Goal: Find specific page/section: Find specific page/section

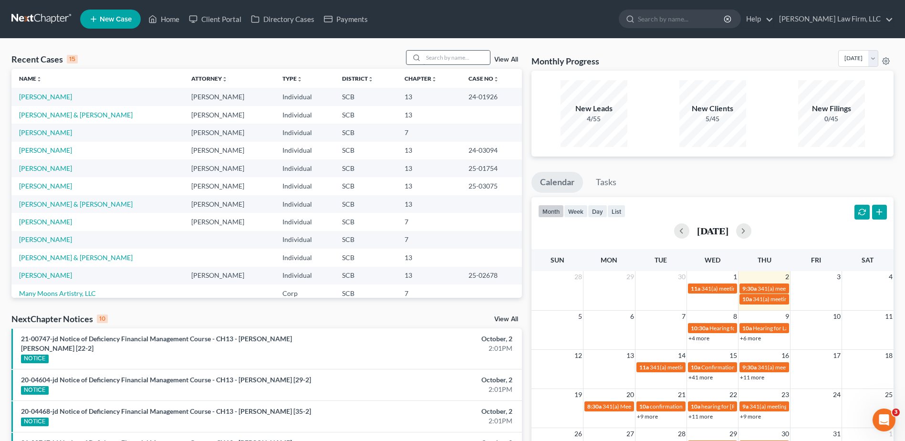
click at [456, 58] on input "search" at bounding box center [456, 58] width 67 height 14
type input "beaufort"
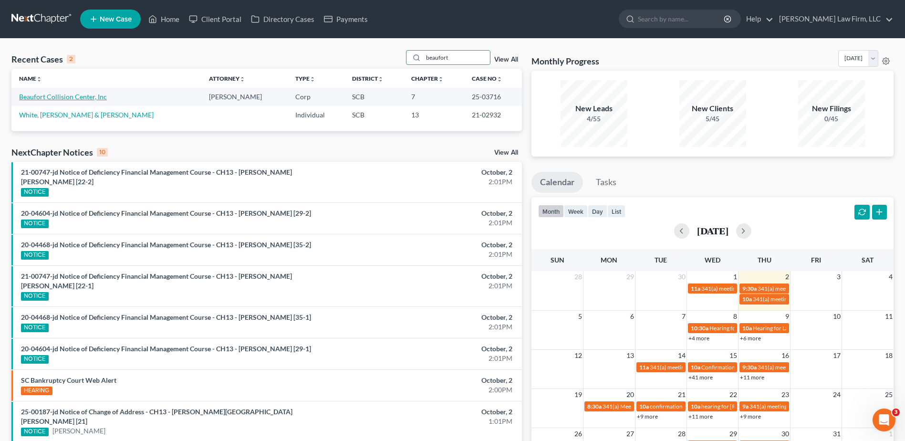
click at [59, 98] on link "Beaufort Collision Center, Inc" at bounding box center [63, 97] width 88 height 8
select select "4"
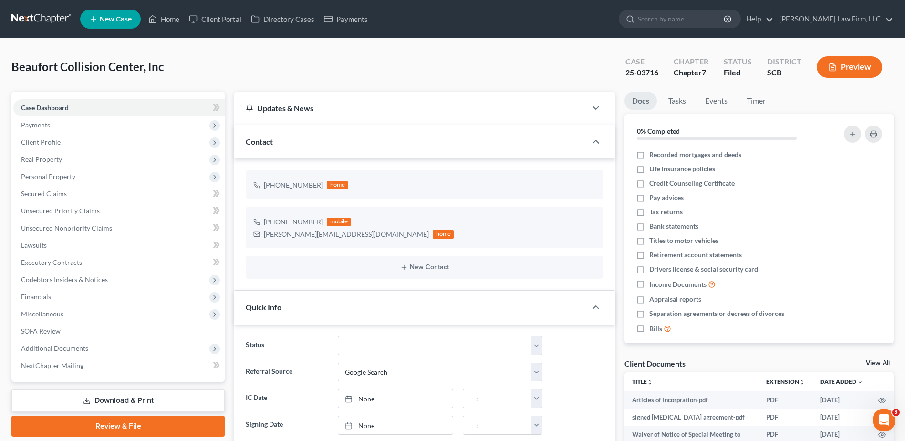
scroll to position [894, 0]
select select "0"
click at [685, 23] on input "search" at bounding box center [681, 19] width 87 height 18
type input "mia"
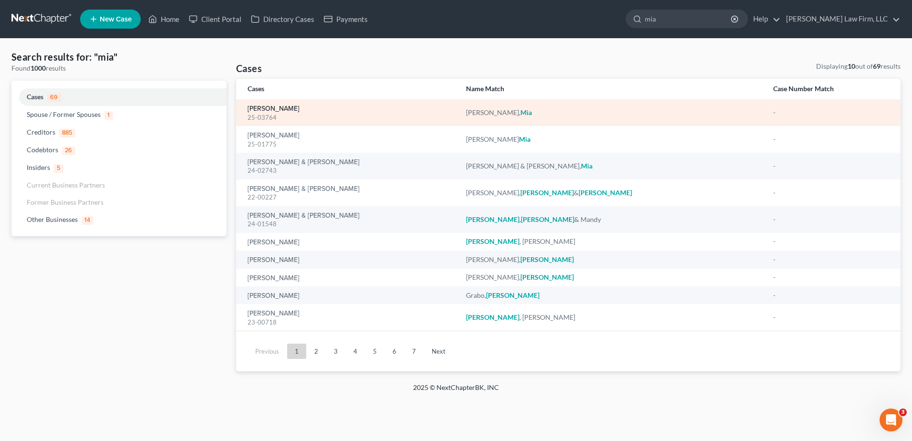
click at [262, 107] on link "Mazyck, Mia" at bounding box center [274, 108] width 52 height 7
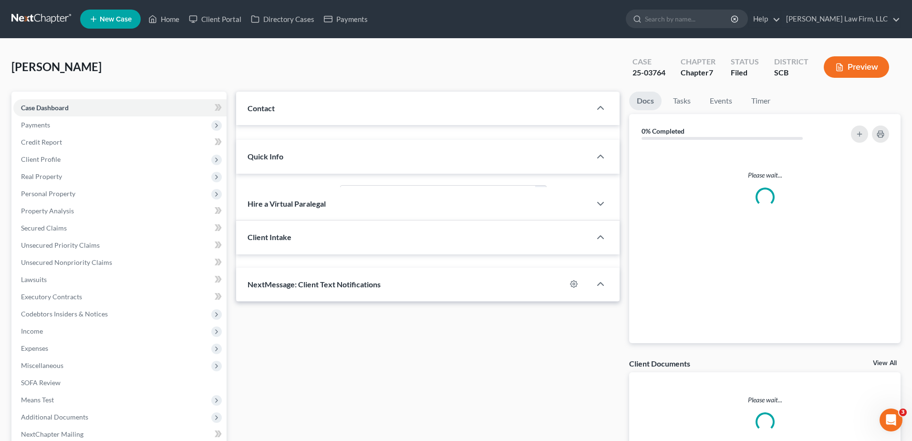
select select "1"
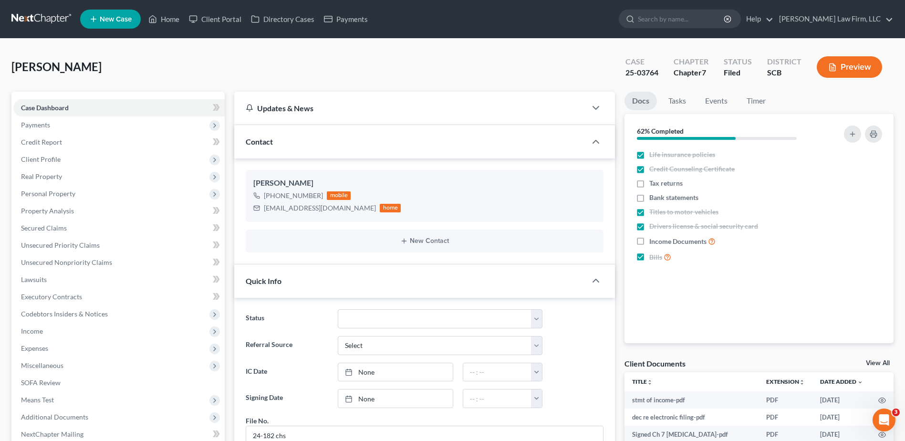
scroll to position [534, 0]
click at [696, 21] on input "search" at bounding box center [681, 19] width 87 height 18
type input "marissa"
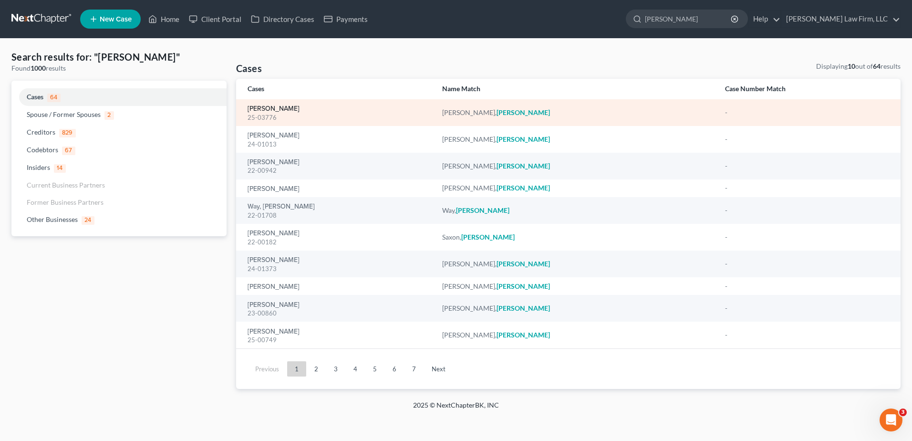
click at [290, 108] on link "Woytovich, Marissa" at bounding box center [274, 108] width 52 height 7
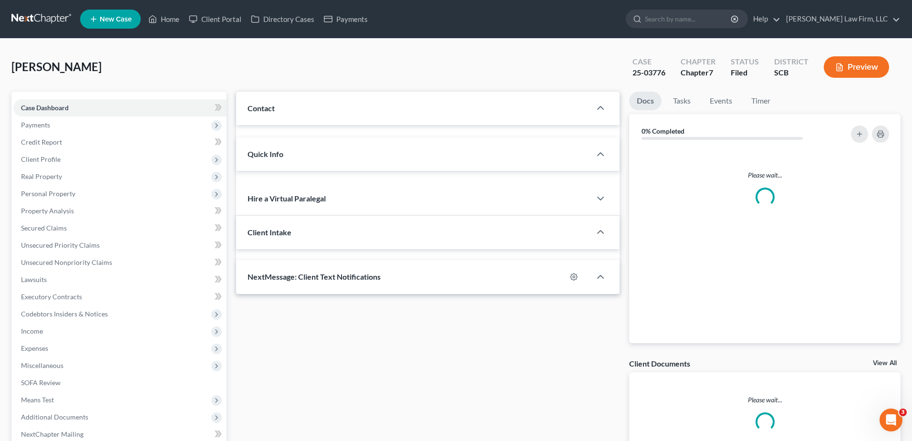
select select "1"
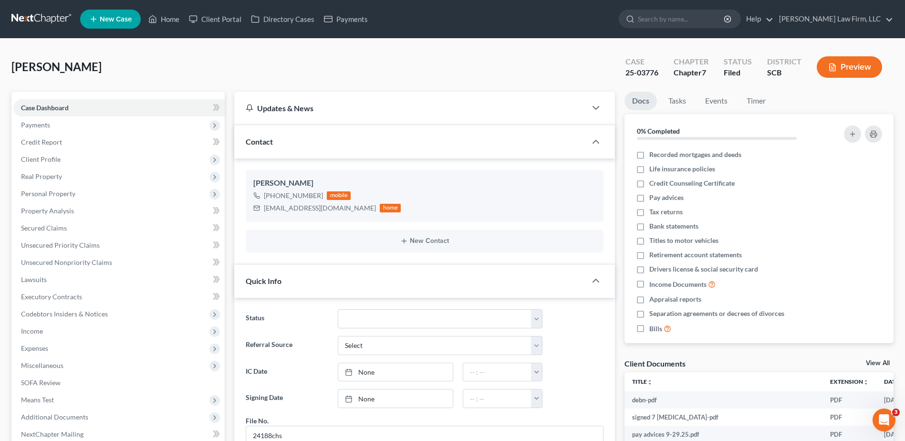
scroll to position [4, 0]
click at [702, 11] on input "search" at bounding box center [681, 19] width 87 height 18
type input "pipkin"
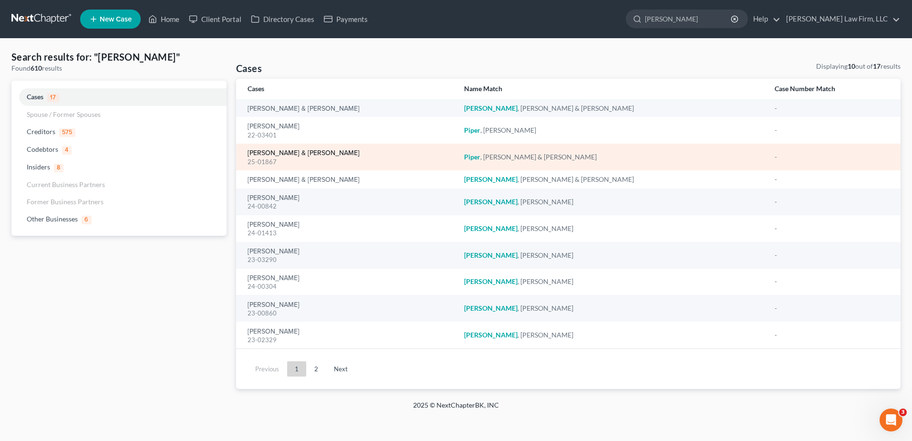
click at [271, 153] on link "Piper, Ryan & Maria" at bounding box center [304, 153] width 112 height 7
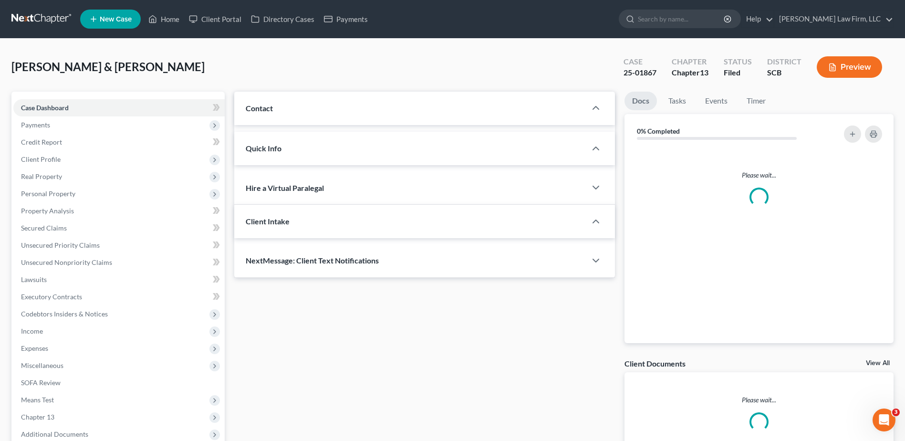
select select "0"
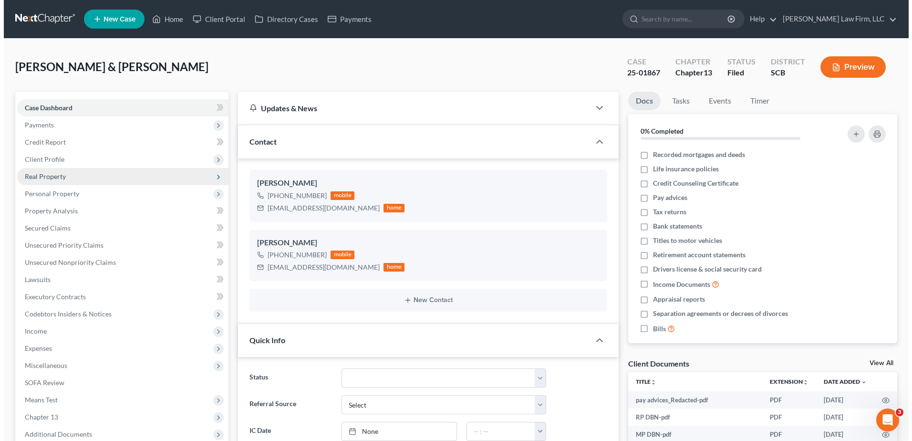
scroll to position [205, 0]
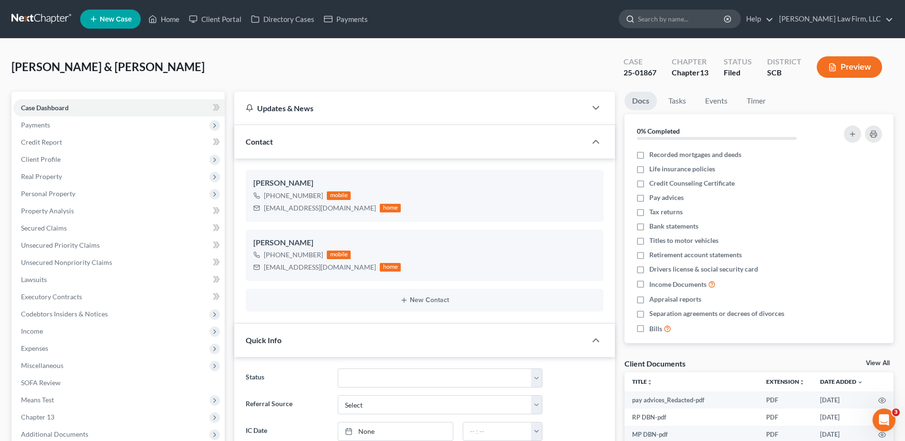
click at [698, 16] on input "search" at bounding box center [681, 19] width 87 height 18
type input "pipkin"
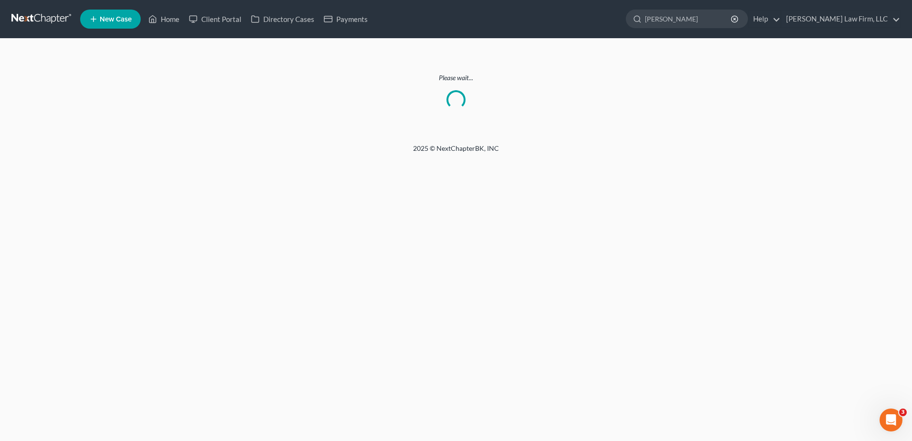
click at [41, 9] on nav "Home New Case Client Portal Directory Cases Payments Meredith Law Firm, LLC kbu…" at bounding box center [456, 19] width 912 height 38
click at [41, 21] on link at bounding box center [41, 18] width 61 height 17
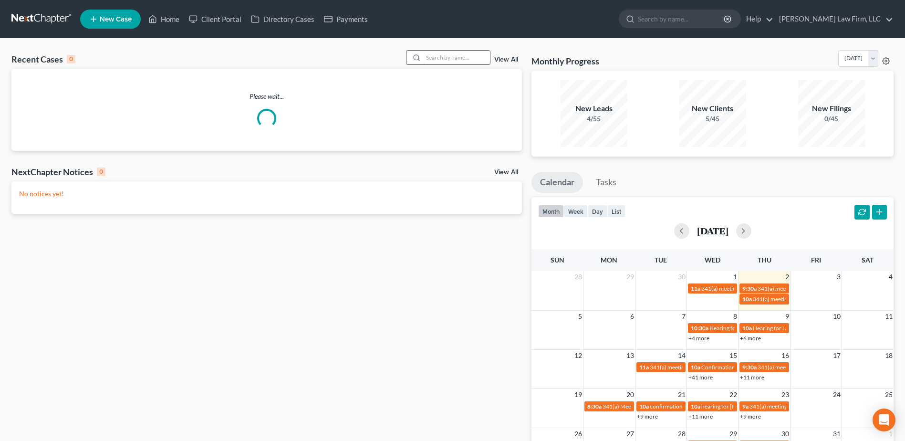
click at [444, 58] on input "search" at bounding box center [456, 58] width 67 height 14
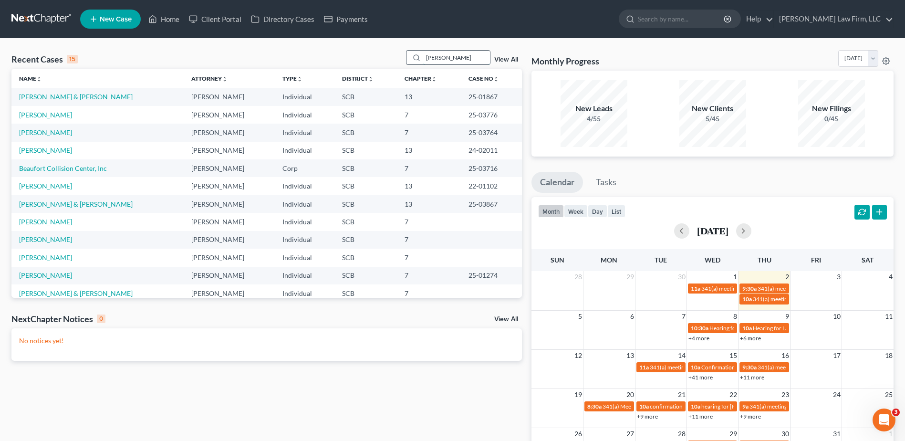
type input "pipkin"
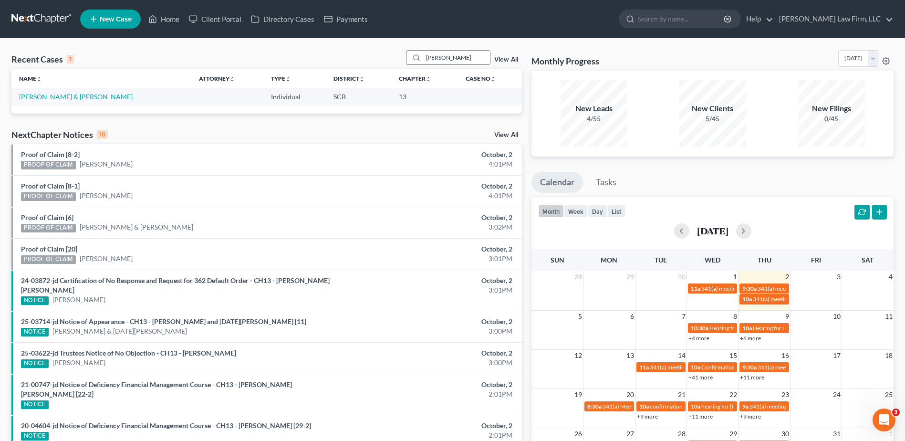
click at [57, 94] on link "[PERSON_NAME] & [PERSON_NAME]" at bounding box center [76, 97] width 114 height 8
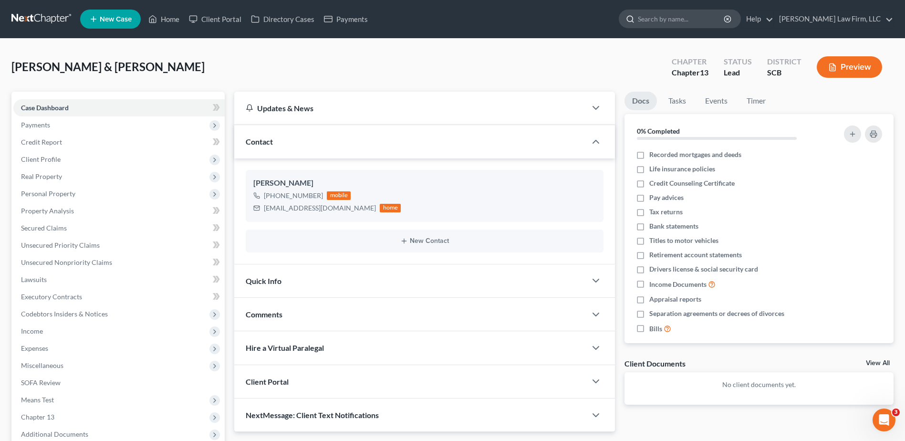
click at [693, 14] on input "search" at bounding box center [681, 19] width 87 height 18
type input "hastrich"
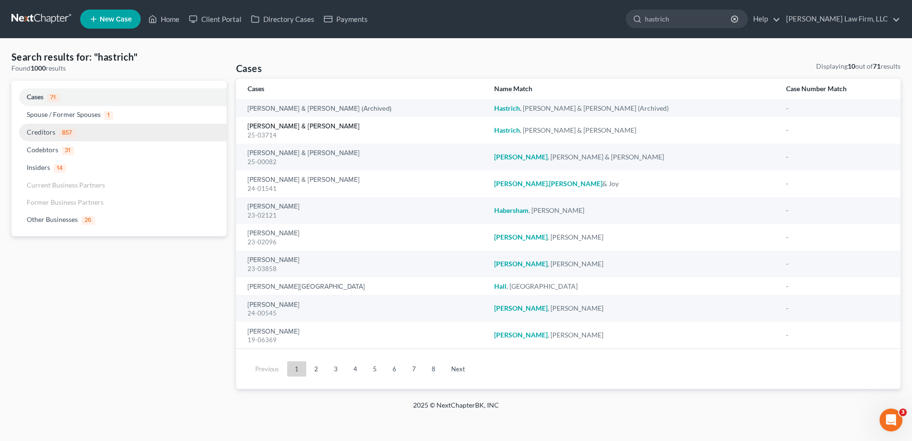
drag, startPoint x: 274, startPoint y: 126, endPoint x: 211, endPoint y: 137, distance: 63.4
click at [273, 126] on link "[PERSON_NAME] & [PERSON_NAME]" at bounding box center [304, 126] width 112 height 7
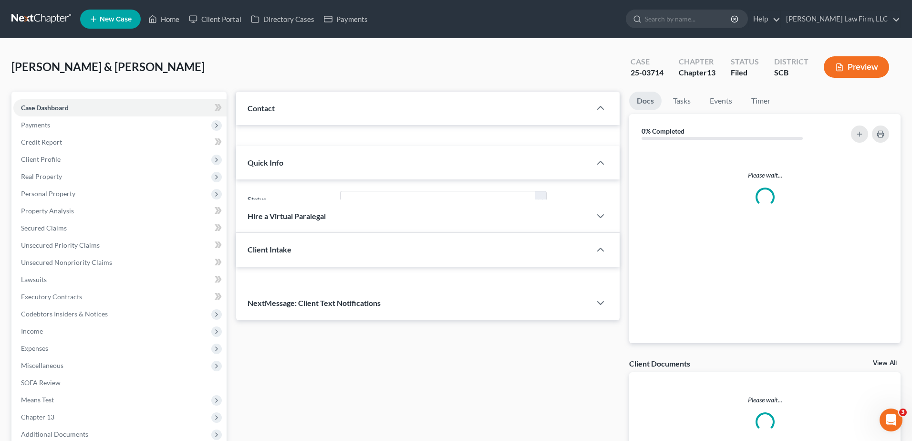
select select "0"
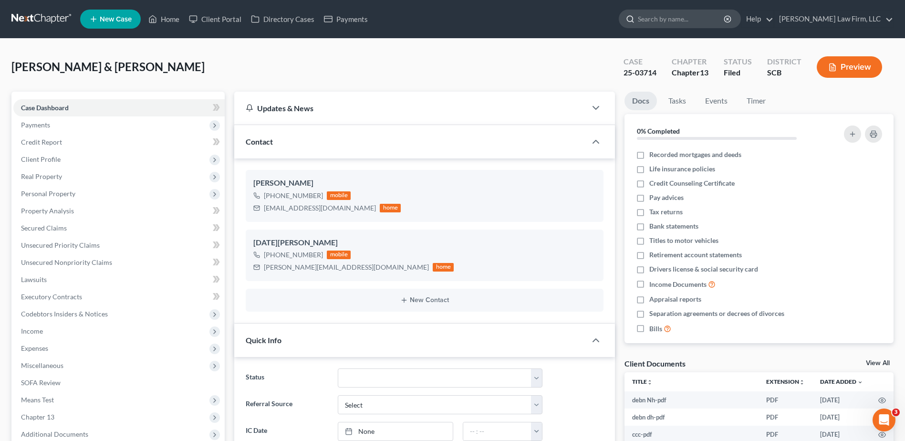
click at [699, 18] on input "search" at bounding box center [681, 19] width 87 height 18
type input "wilentz"
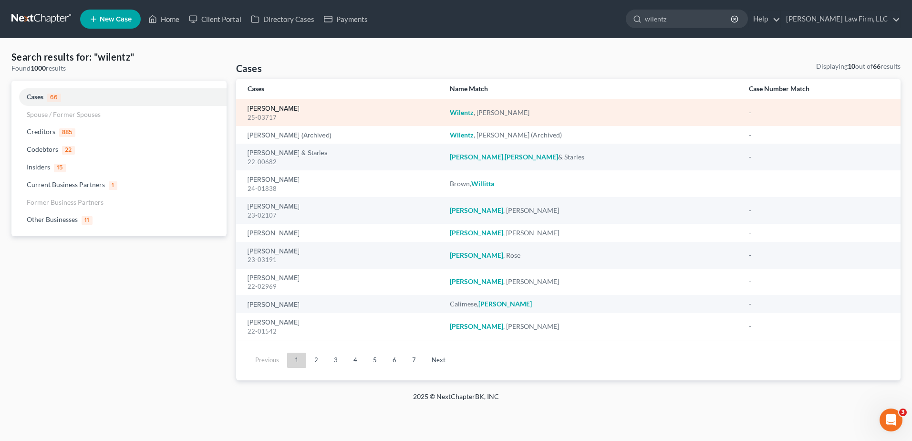
click at [276, 108] on link "[PERSON_NAME]" at bounding box center [274, 108] width 52 height 7
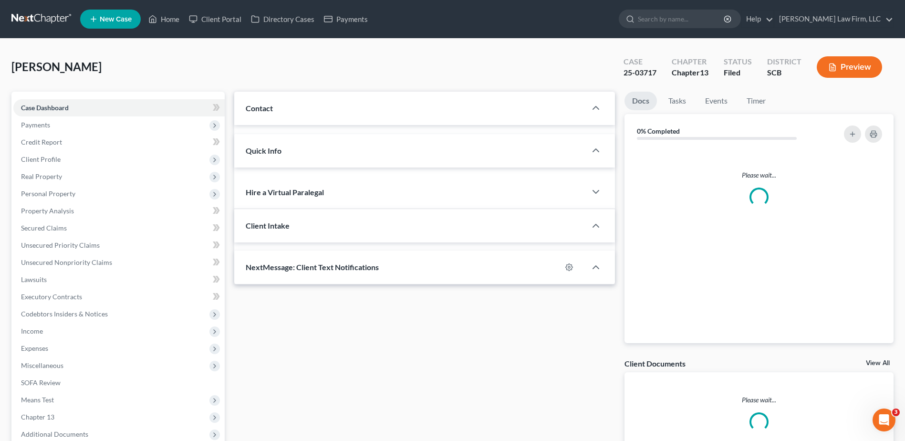
select select "1"
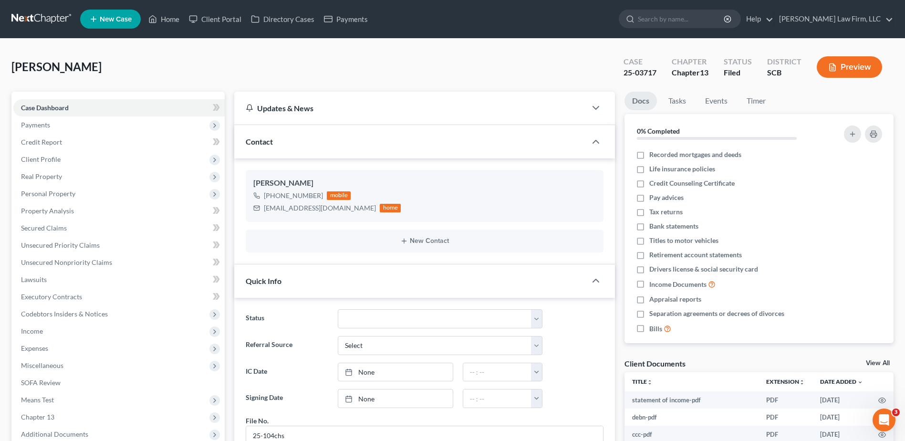
scroll to position [354, 0]
click at [675, 22] on input "search" at bounding box center [681, 19] width 87 height 18
type input "ellis"
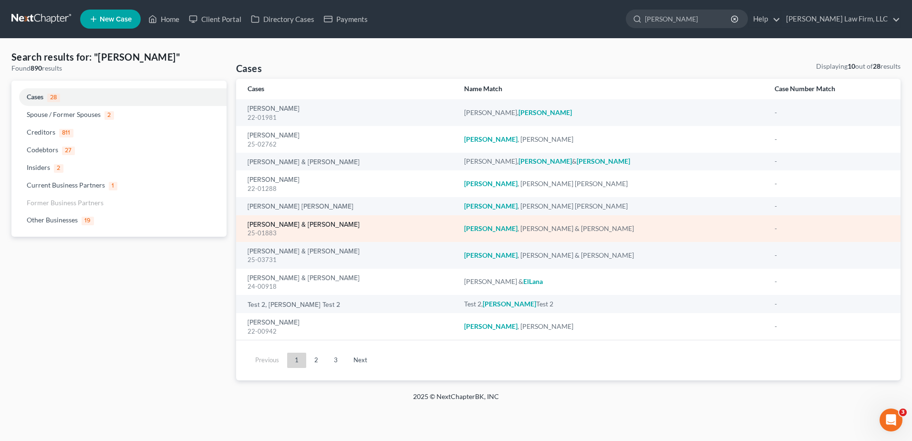
click at [271, 223] on link "[PERSON_NAME] & [PERSON_NAME]" at bounding box center [304, 224] width 112 height 7
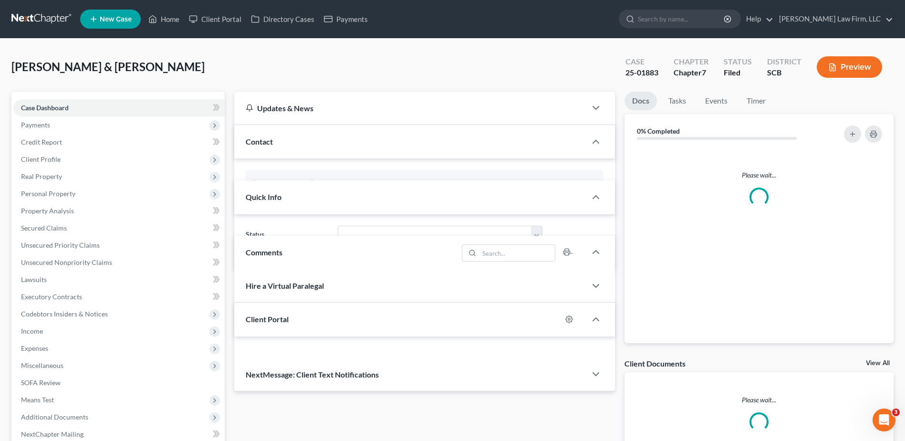
select select "1"
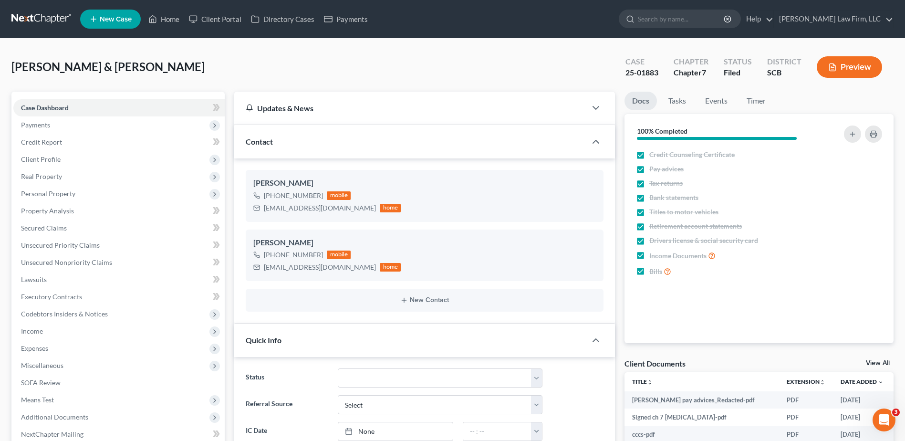
scroll to position [356, 0]
click at [693, 17] on input "search" at bounding box center [681, 19] width 87 height 18
type input "ellis"
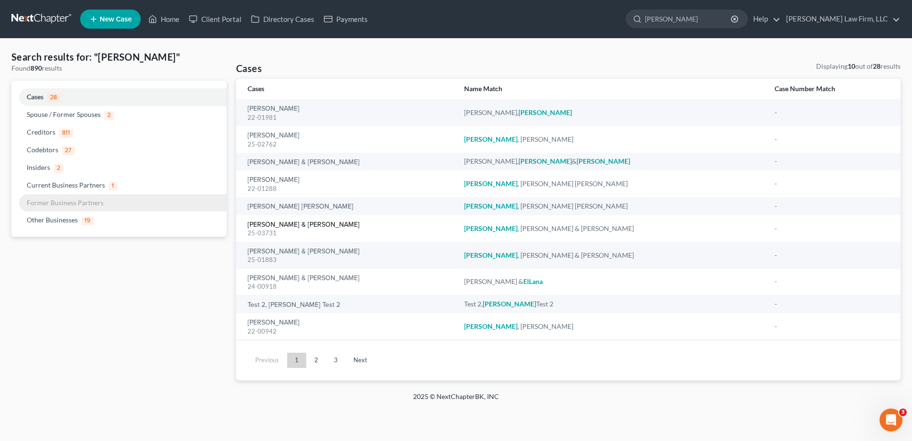
drag, startPoint x: 286, startPoint y: 227, endPoint x: 135, endPoint y: 202, distance: 152.8
click at [285, 227] on link "[PERSON_NAME] & [PERSON_NAME]" at bounding box center [304, 224] width 112 height 7
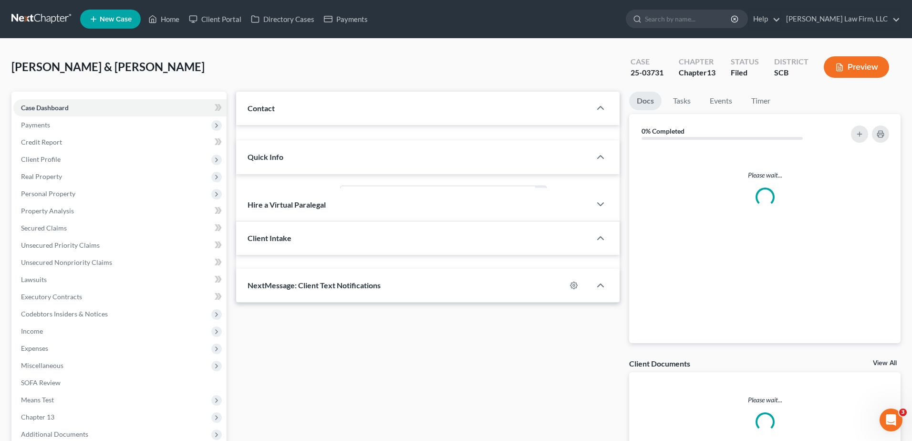
select select "0"
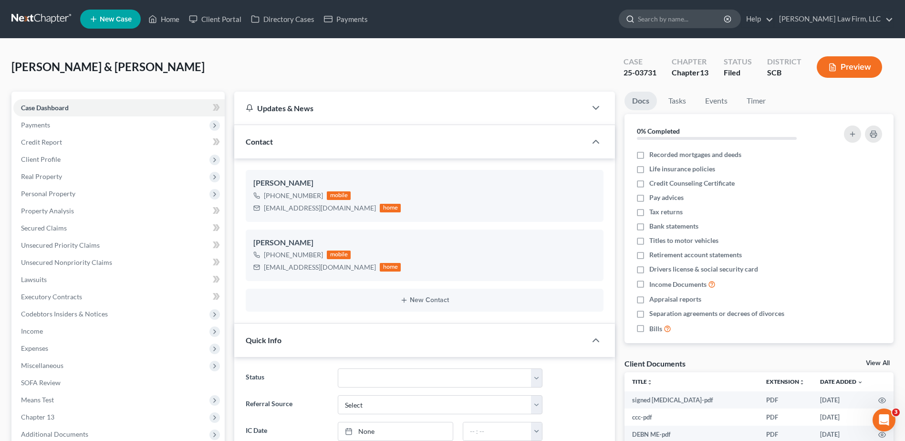
click at [705, 21] on input "search" at bounding box center [681, 19] width 87 height 18
type input "graham"
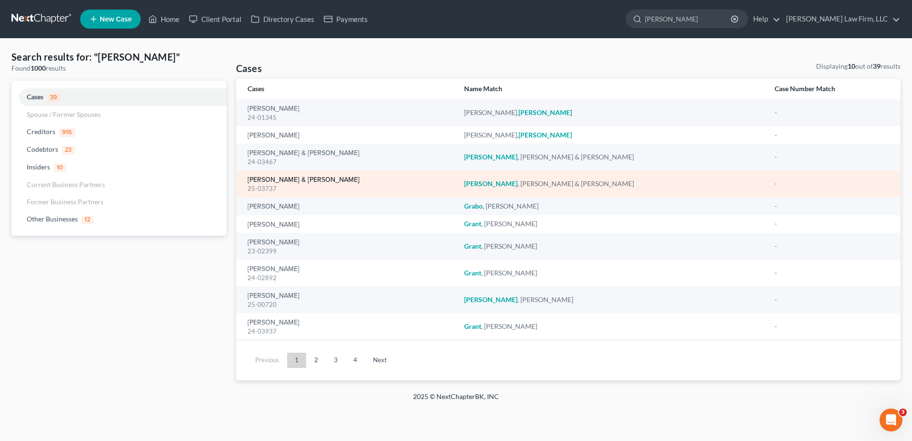
click at [286, 181] on link "[PERSON_NAME] & [PERSON_NAME]" at bounding box center [304, 179] width 112 height 7
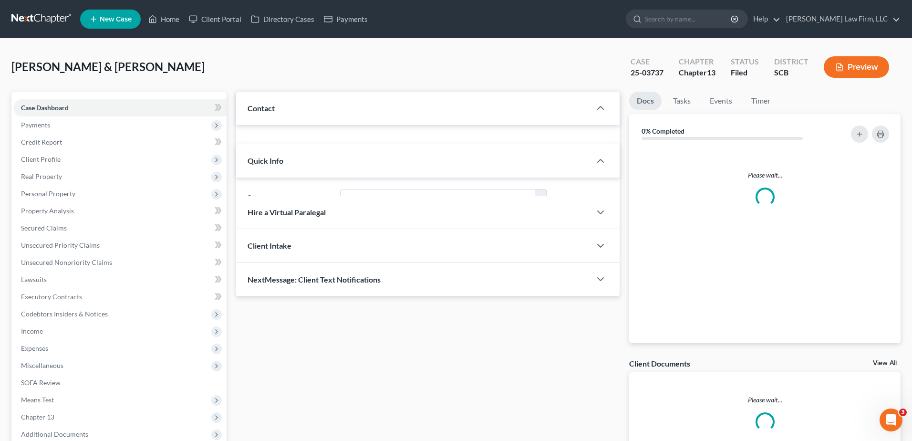
select select "2"
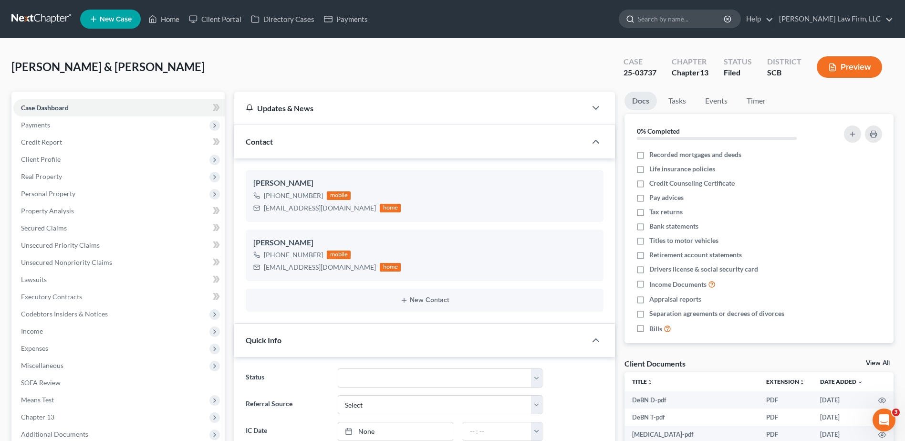
click at [717, 14] on input "search" at bounding box center [681, 19] width 87 height 18
type input "bernhard"
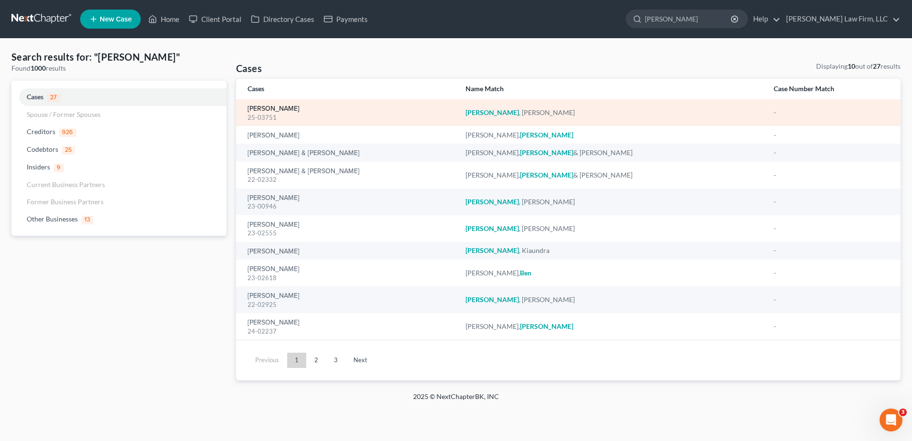
click at [287, 108] on link "[PERSON_NAME]" at bounding box center [274, 108] width 52 height 7
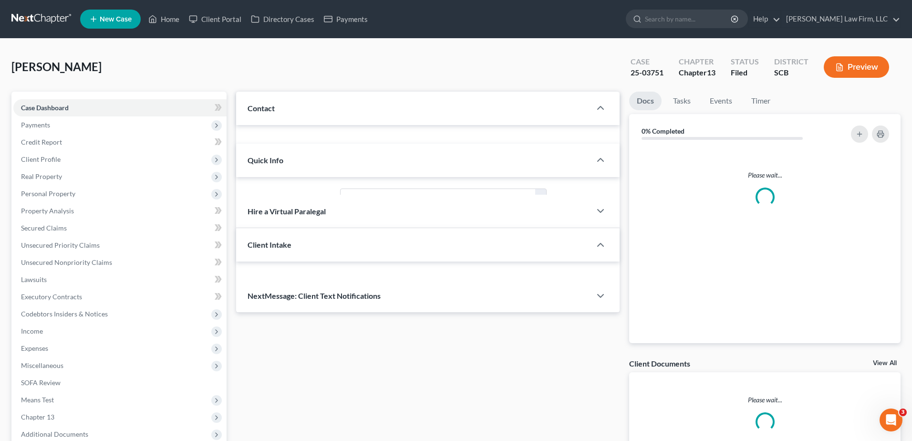
select select "0"
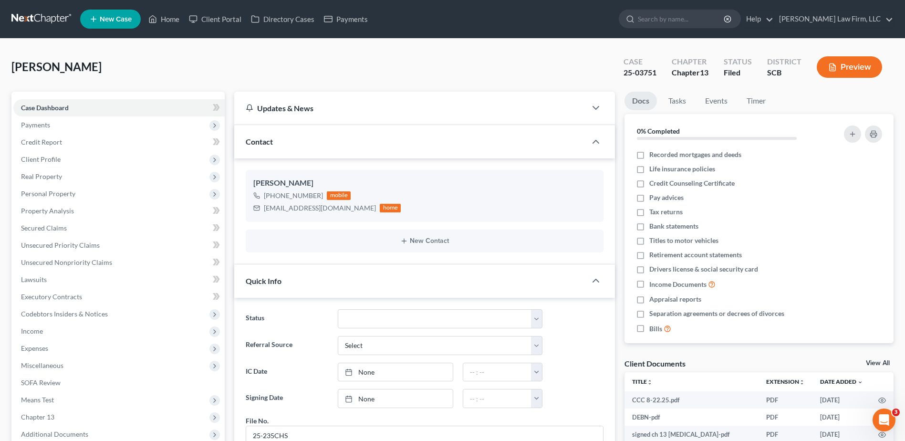
scroll to position [323, 0]
click at [692, 22] on input "search" at bounding box center [681, 19] width 87 height 18
type input "dean"
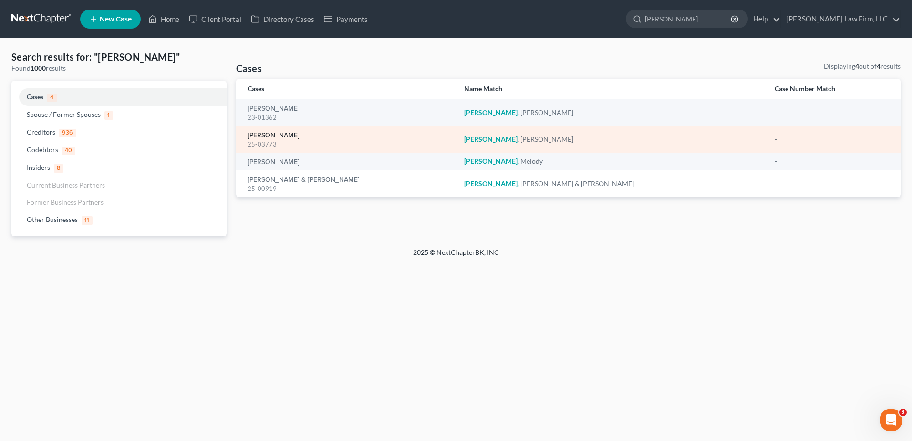
click at [264, 137] on link "[PERSON_NAME]" at bounding box center [274, 135] width 52 height 7
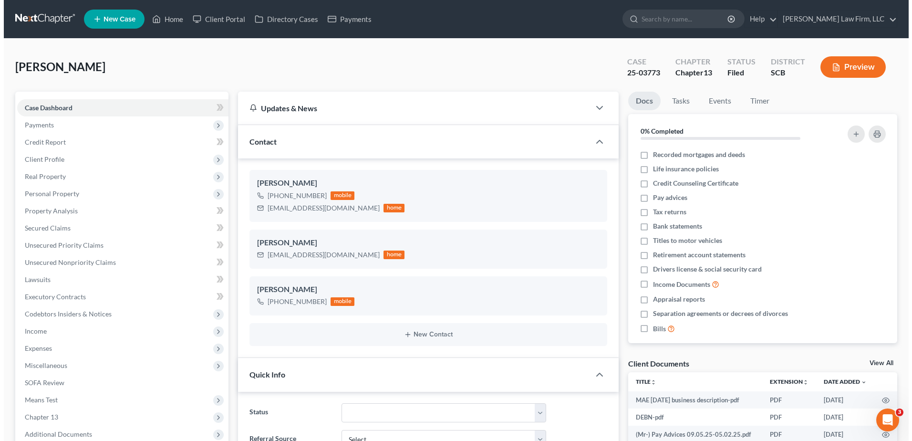
scroll to position [137, 0]
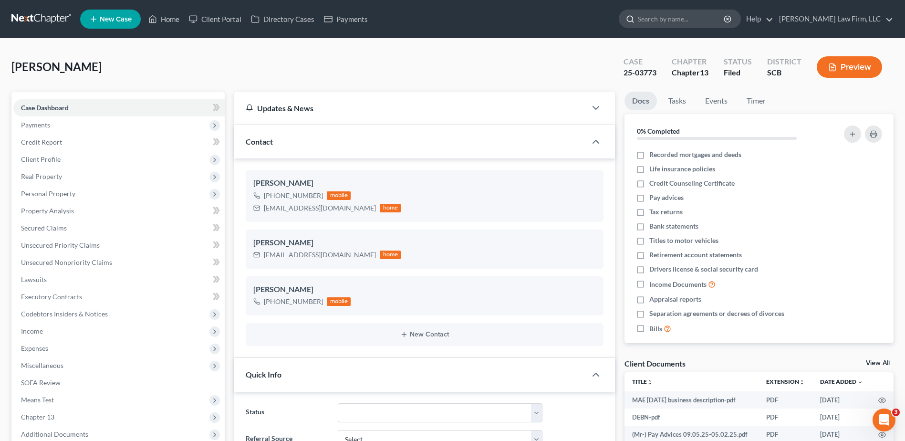
drag, startPoint x: 704, startPoint y: 16, endPoint x: 712, endPoint y: 16, distance: 8.1
click at [710, 16] on input "search" at bounding box center [681, 19] width 87 height 18
type input "gordon"
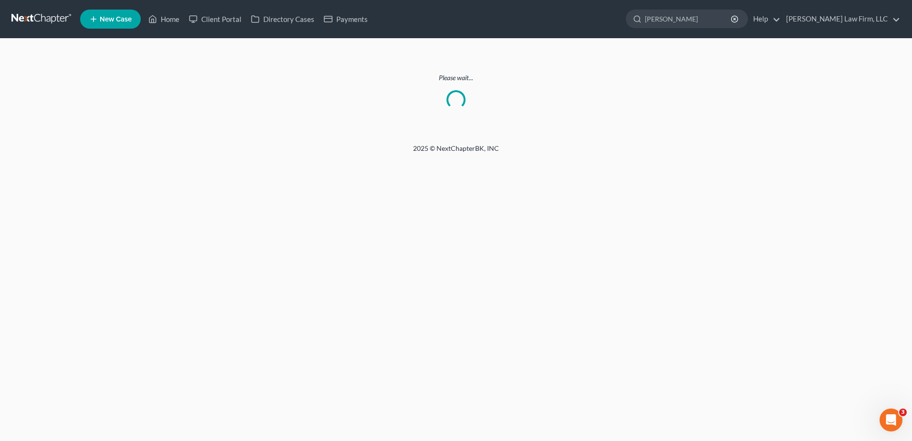
click at [57, 18] on link at bounding box center [41, 18] width 61 height 17
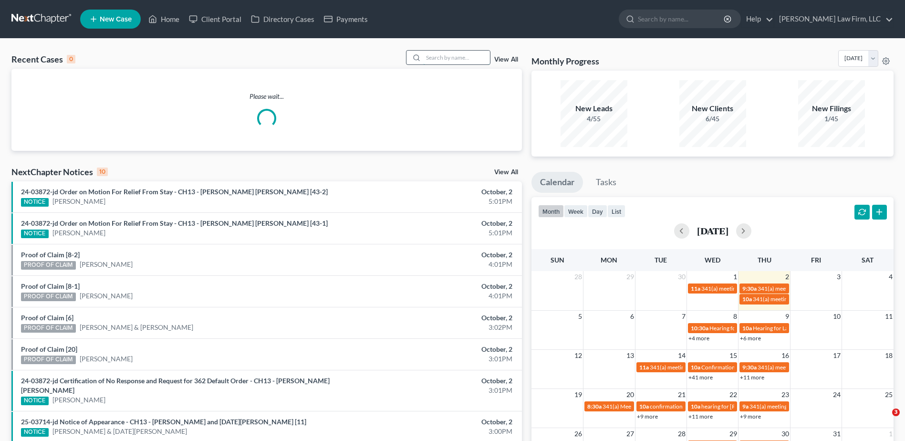
click at [460, 62] on input "search" at bounding box center [456, 58] width 67 height 14
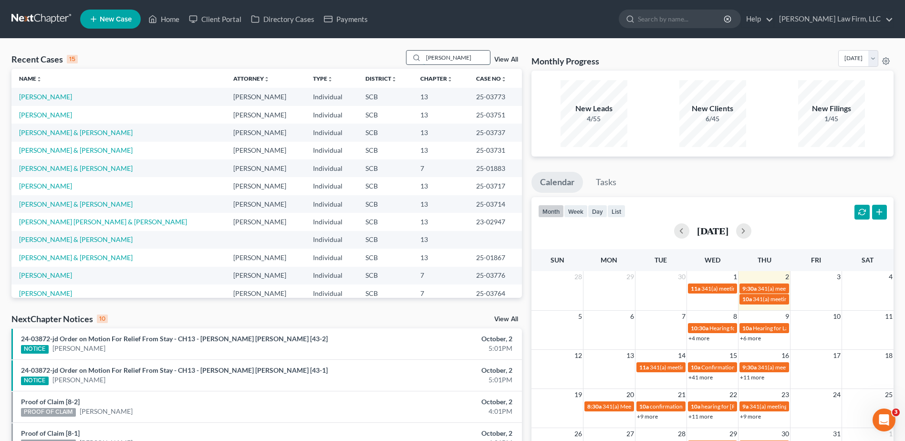
type input "[PERSON_NAME]"
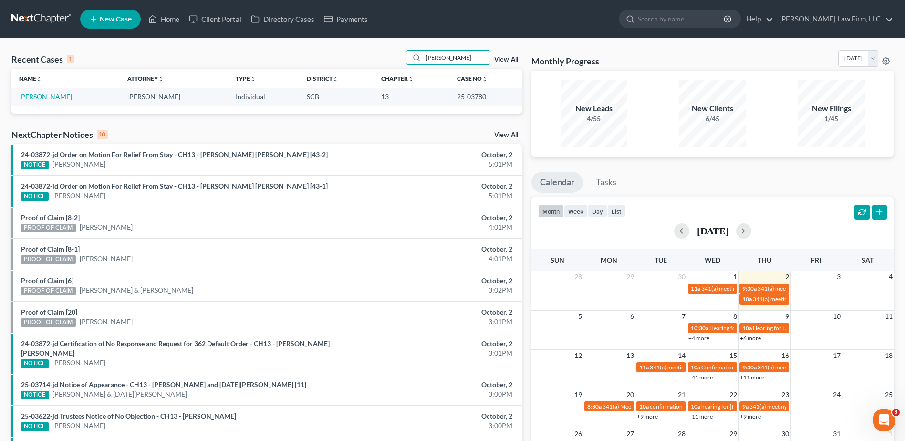
drag, startPoint x: 47, startPoint y: 95, endPoint x: 36, endPoint y: 96, distance: 11.0
click at [46, 95] on link "Gordon, Olga" at bounding box center [45, 97] width 53 height 8
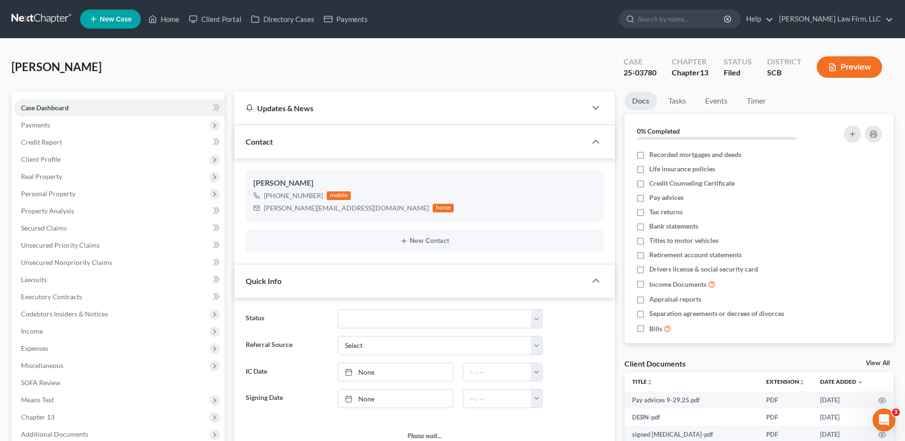
select select "0"
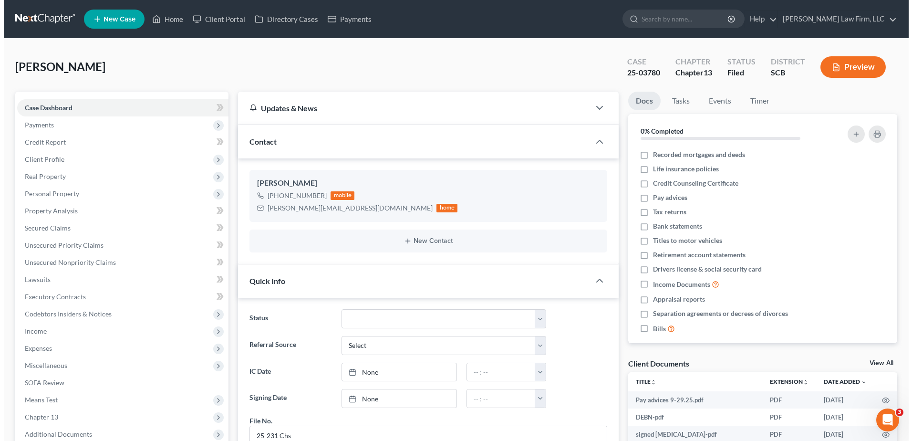
scroll to position [323, 0]
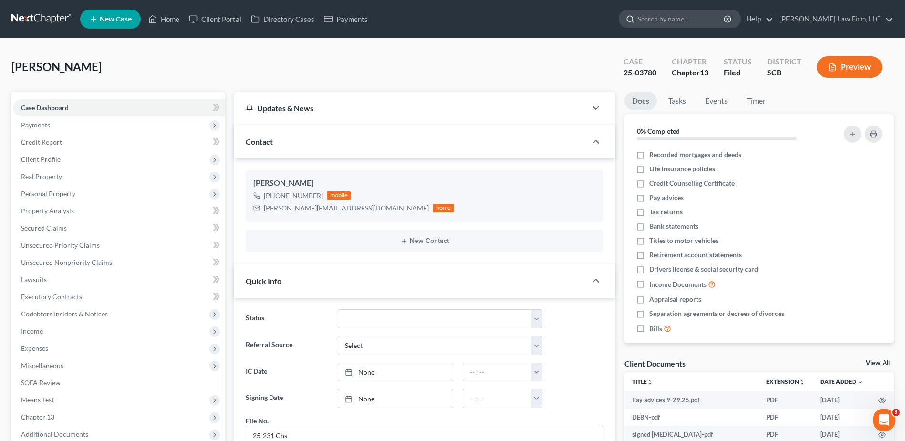
click at [689, 24] on input "search" at bounding box center [681, 19] width 87 height 18
type input "burns"
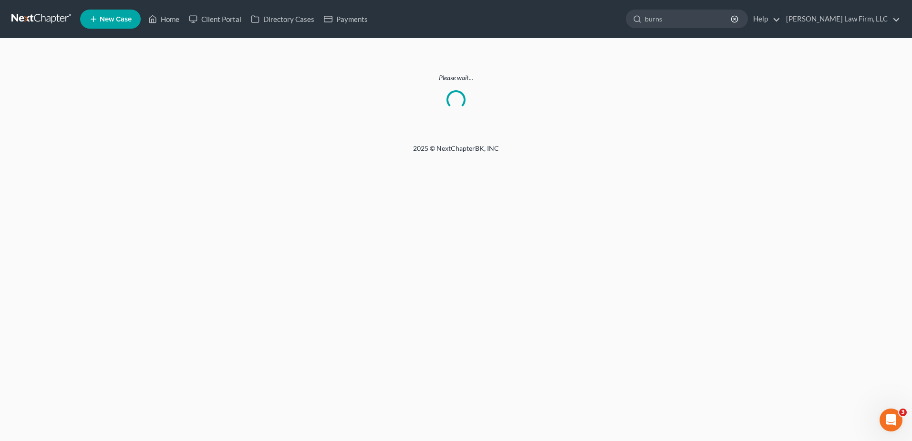
click at [44, 15] on link at bounding box center [41, 18] width 61 height 17
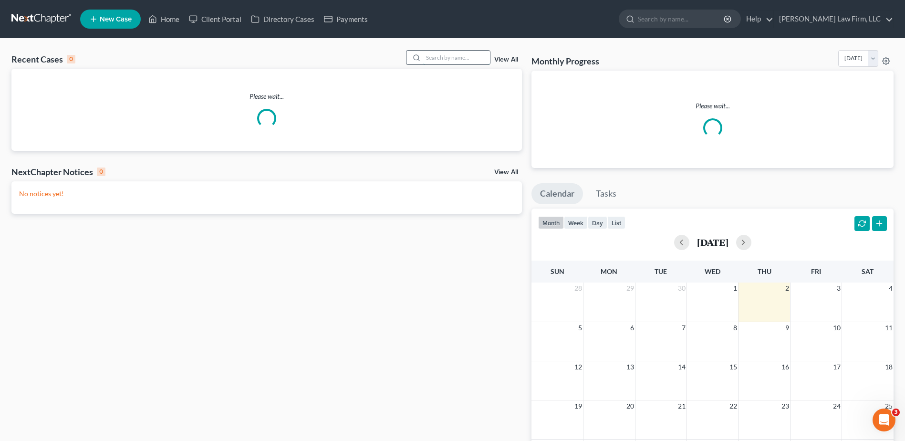
click at [434, 57] on input "search" at bounding box center [456, 58] width 67 height 14
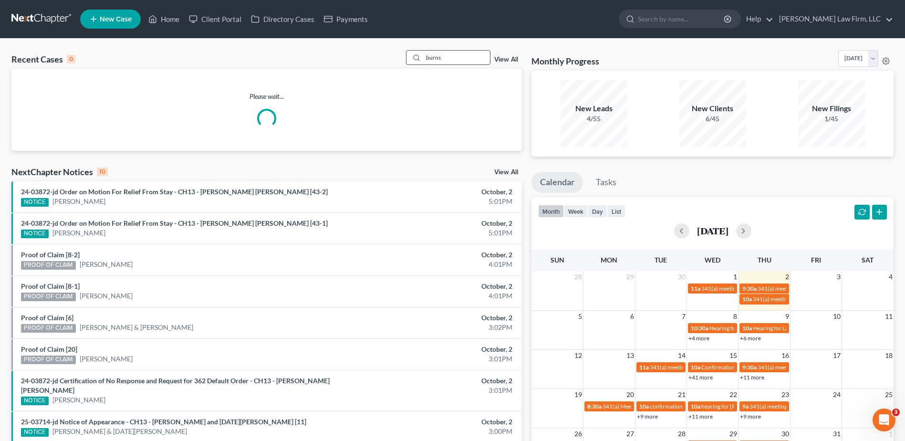
type input "burns"
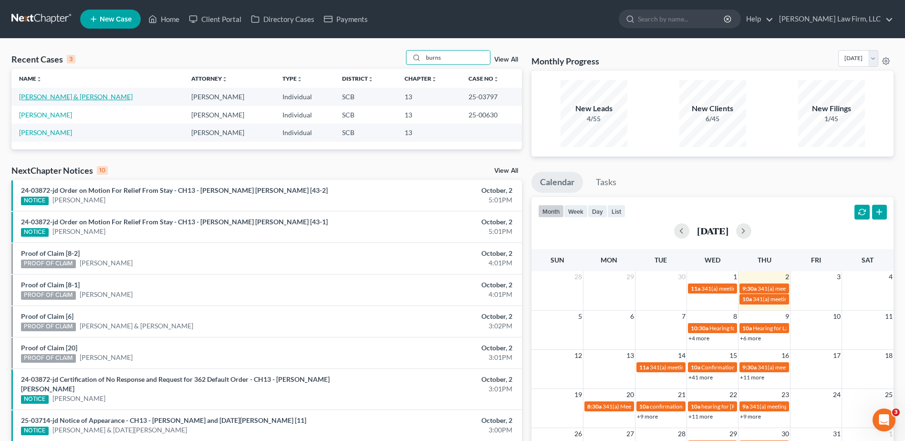
click at [54, 98] on link "[PERSON_NAME] & [PERSON_NAME]" at bounding box center [76, 97] width 114 height 8
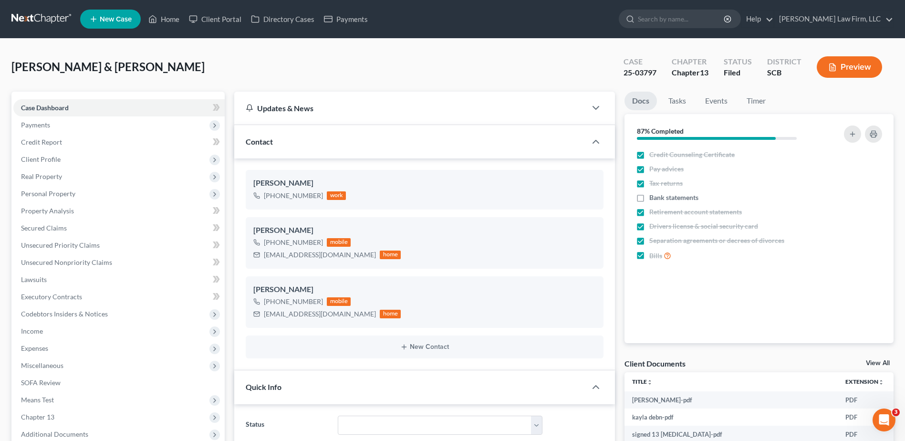
select select "1"
click at [682, 18] on input "search" at bounding box center [681, 19] width 87 height 18
type input "jasmine"
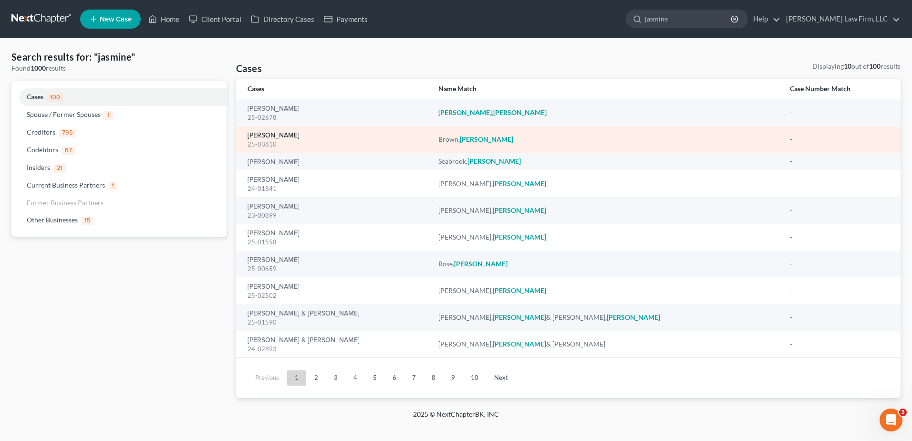
click at [269, 136] on link "[PERSON_NAME]" at bounding box center [274, 135] width 52 height 7
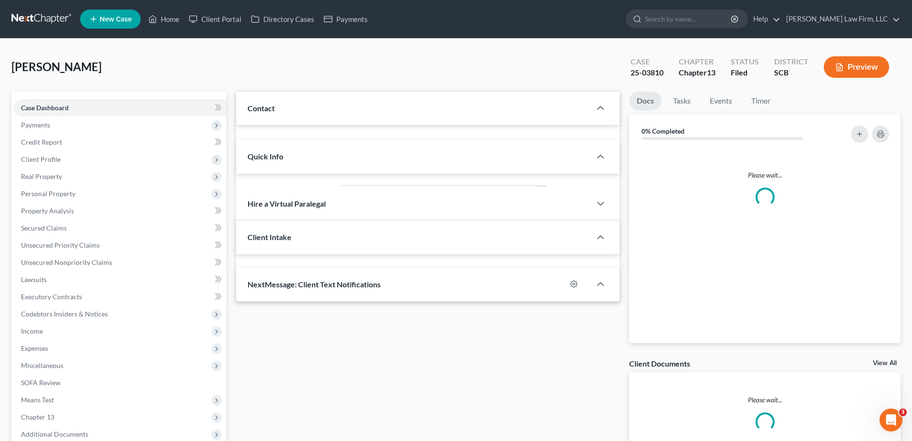
select select "0"
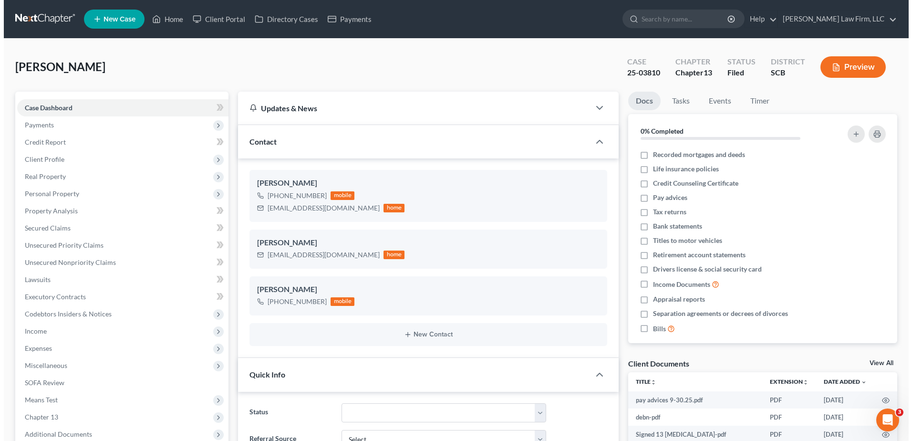
scroll to position [85, 0]
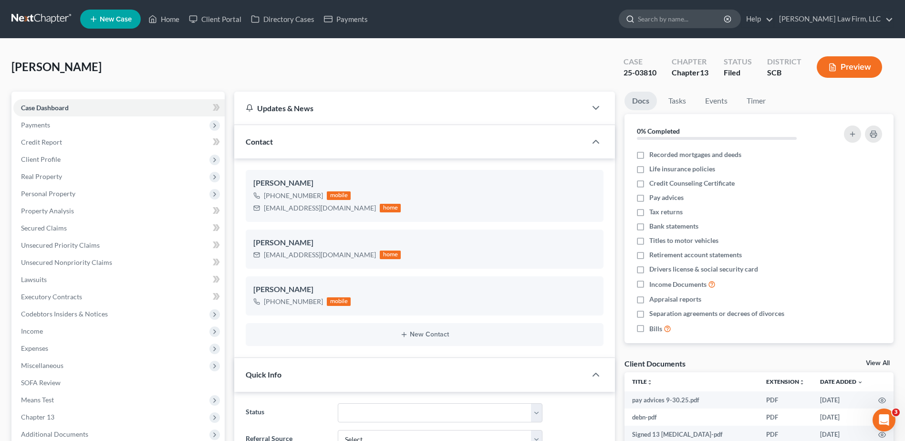
click at [693, 21] on input "search" at bounding box center [681, 19] width 87 height 18
type input "chapman"
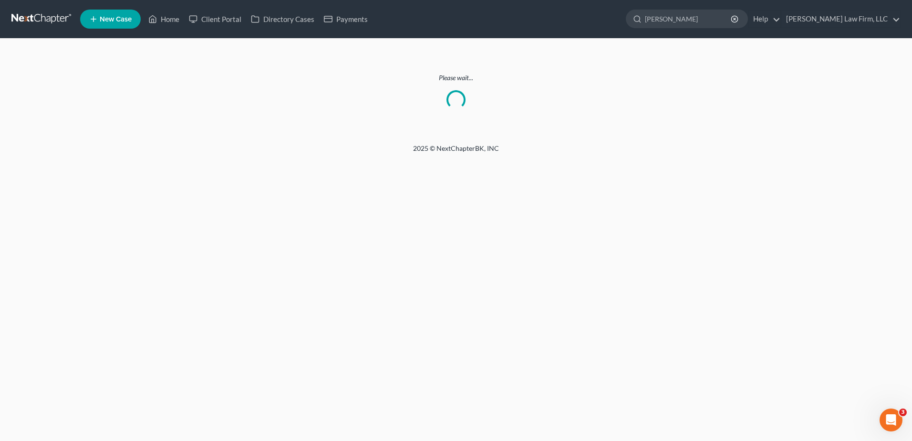
click at [42, 10] on nav "Home New Case Client Portal Directory Cases Payments Meredith Law Firm, LLC kbu…" at bounding box center [456, 19] width 912 height 38
click at [34, 13] on link at bounding box center [41, 18] width 61 height 17
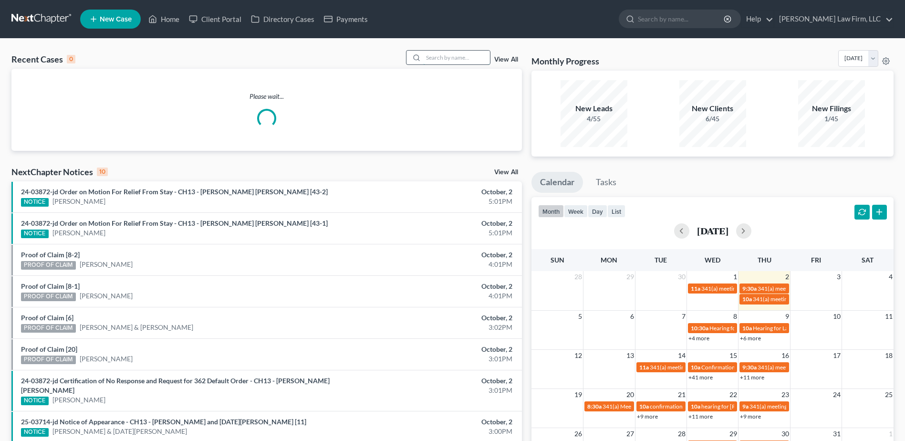
click at [447, 51] on input "search" at bounding box center [456, 58] width 67 height 14
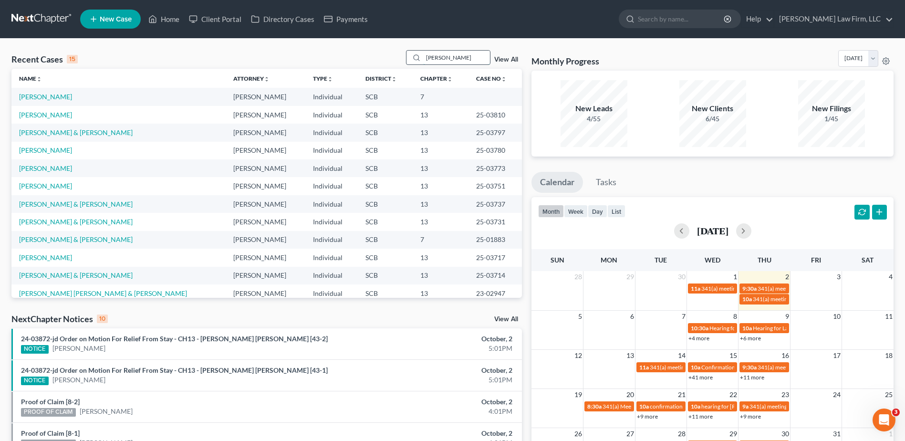
type input "[PERSON_NAME]"
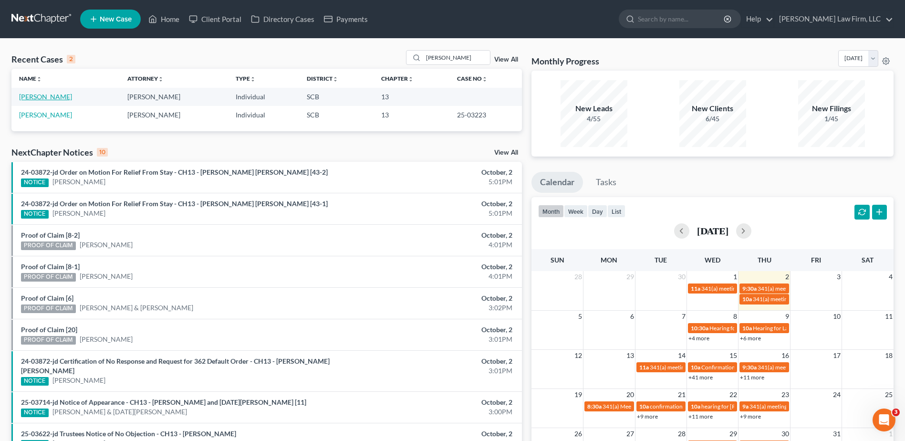
click at [39, 94] on link "[PERSON_NAME]" at bounding box center [45, 97] width 53 height 8
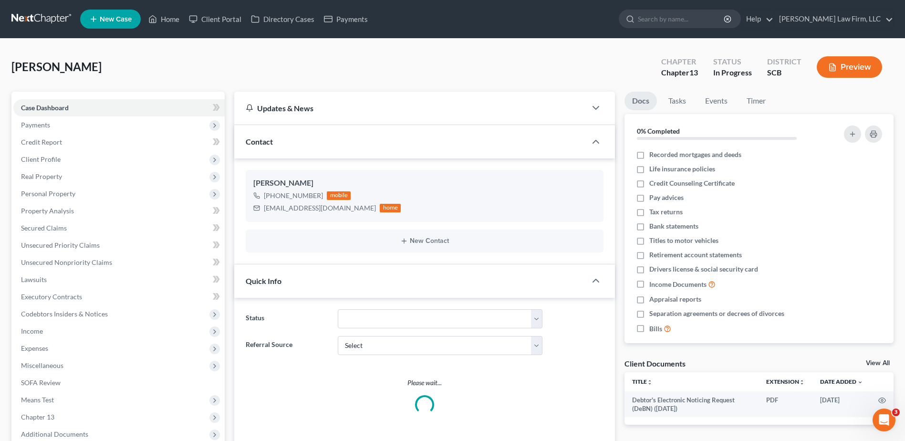
select select "0"
click at [687, 15] on input "search" at bounding box center [681, 19] width 87 height 18
type input "dupont"
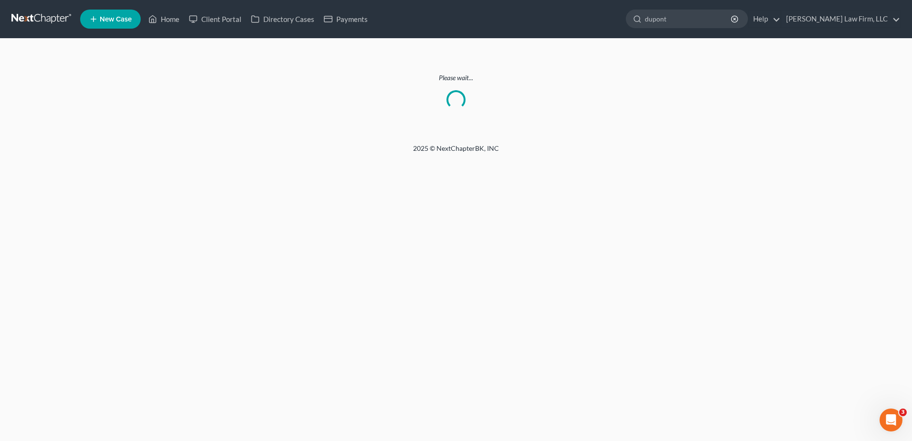
click at [29, 26] on link at bounding box center [41, 18] width 61 height 17
click at [30, 20] on link at bounding box center [41, 18] width 61 height 17
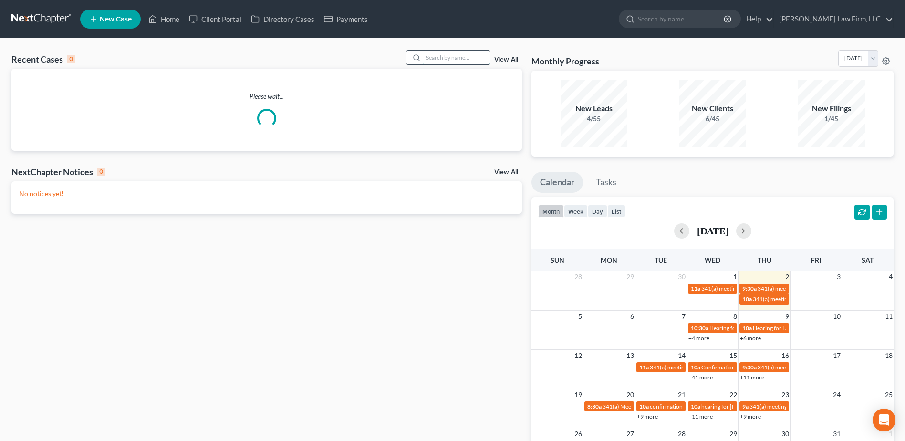
click at [439, 56] on input "search" at bounding box center [456, 58] width 67 height 14
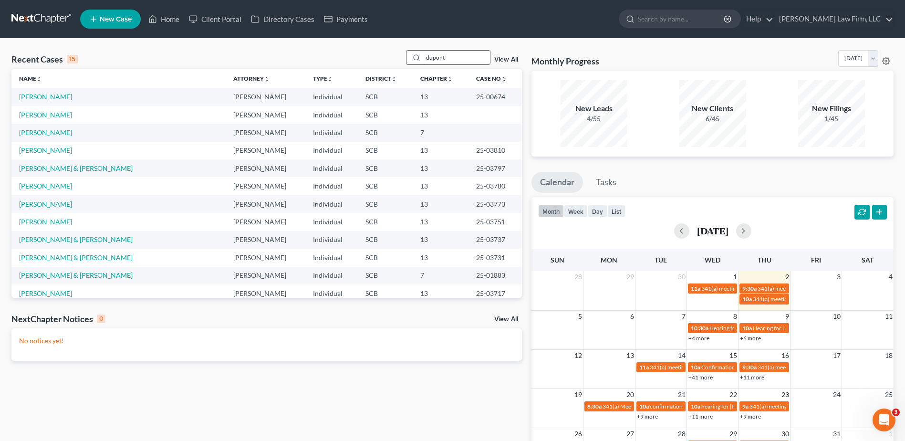
type input "dupont"
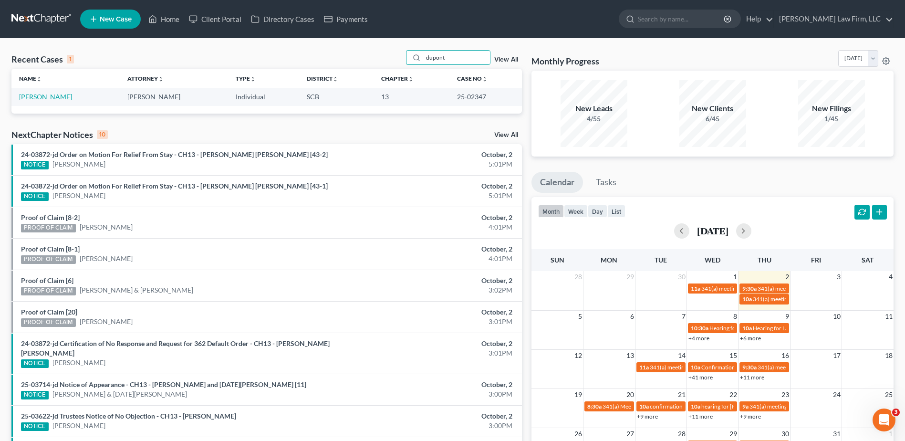
click at [69, 99] on link "[PERSON_NAME]" at bounding box center [45, 97] width 53 height 8
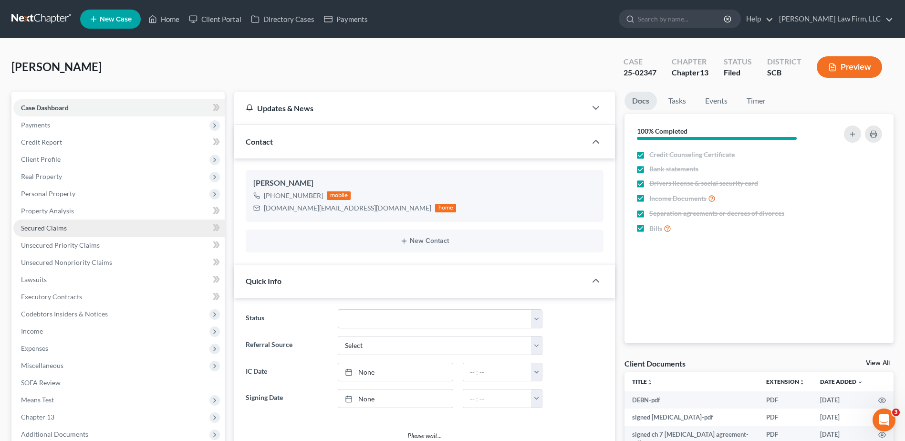
select select "1"
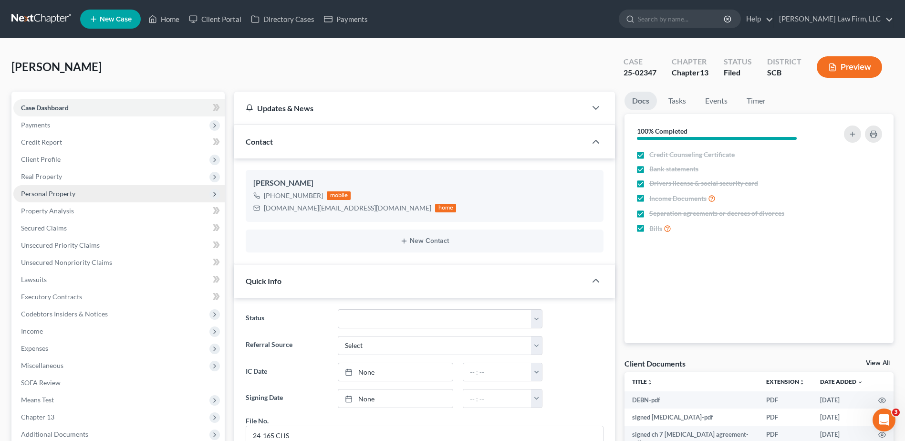
scroll to position [593, 0]
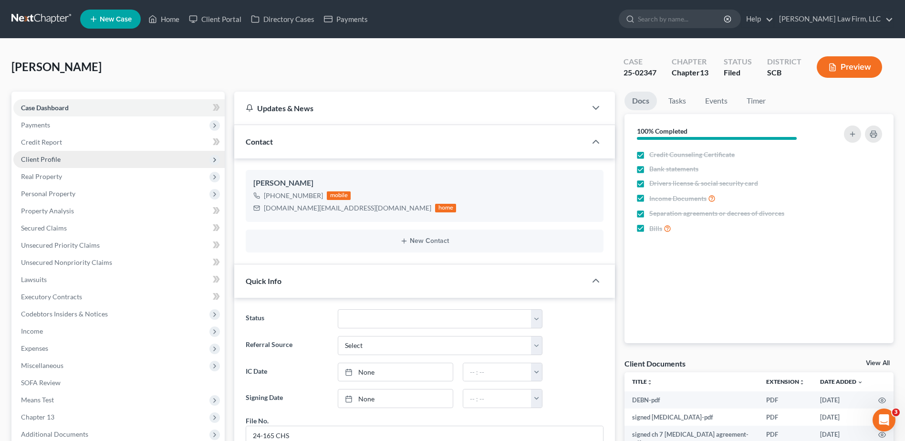
click at [51, 160] on span "Client Profile" at bounding box center [41, 159] width 40 height 8
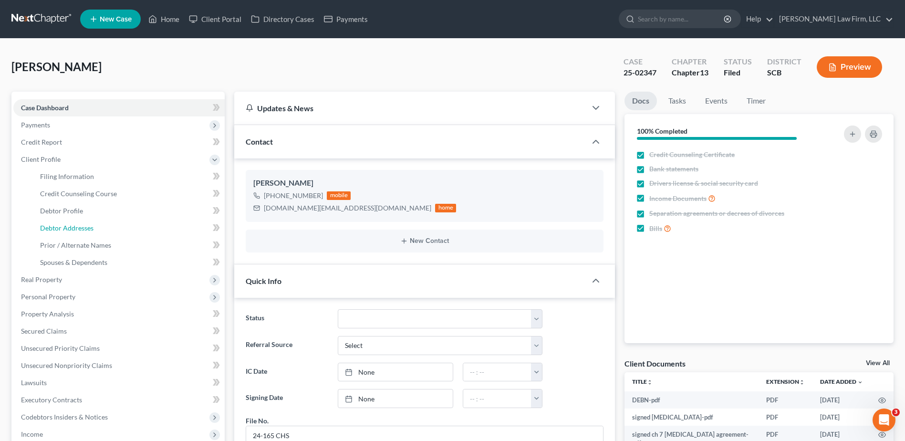
drag, startPoint x: 74, startPoint y: 227, endPoint x: 10, endPoint y: 227, distance: 64.4
click at [73, 227] on span "Debtor Addresses" at bounding box center [66, 228] width 53 height 8
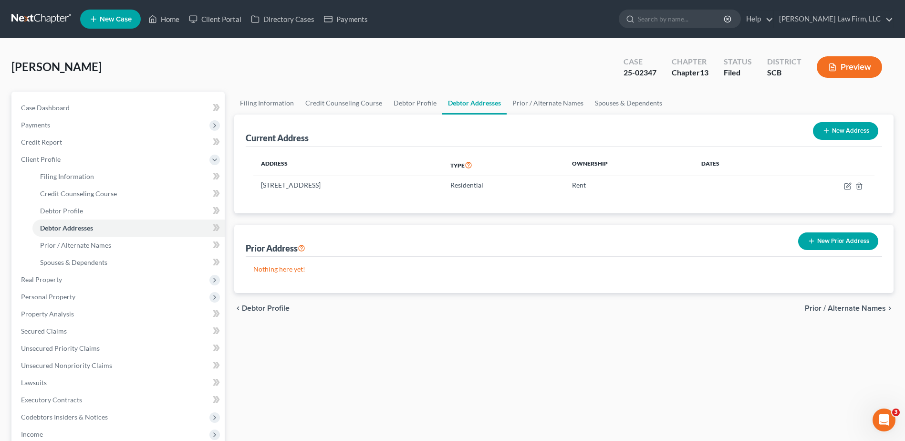
drag, startPoint x: 26, startPoint y: 21, endPoint x: 10, endPoint y: 15, distance: 16.7
click at [26, 21] on link at bounding box center [41, 18] width 61 height 17
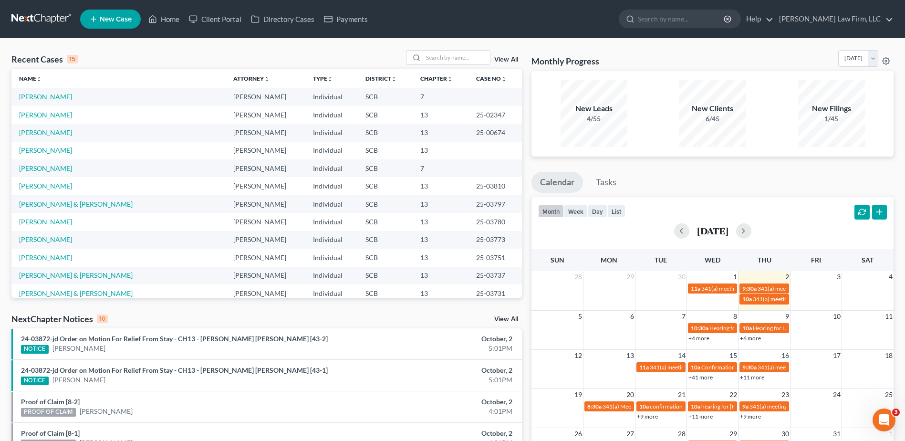
click at [504, 58] on link "View All" at bounding box center [506, 59] width 24 height 7
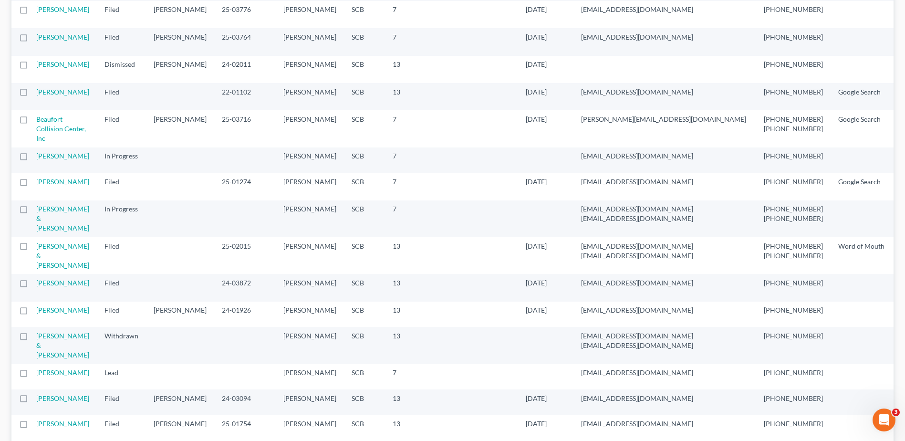
scroll to position [763, 0]
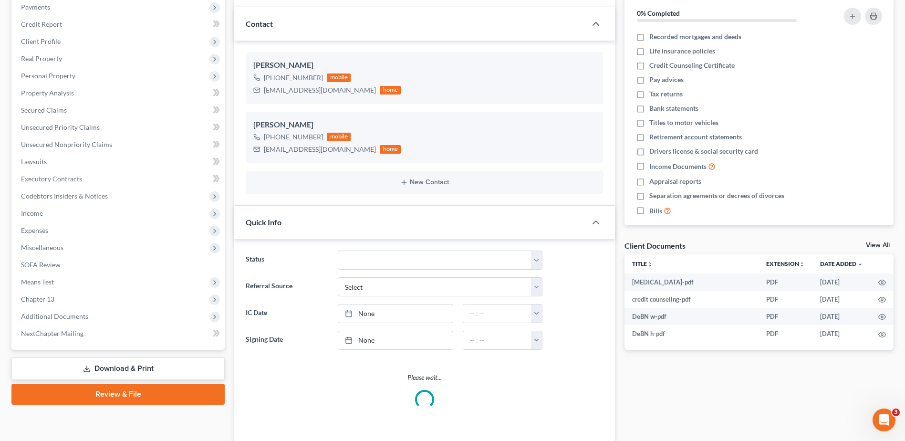
scroll to position [424, 0]
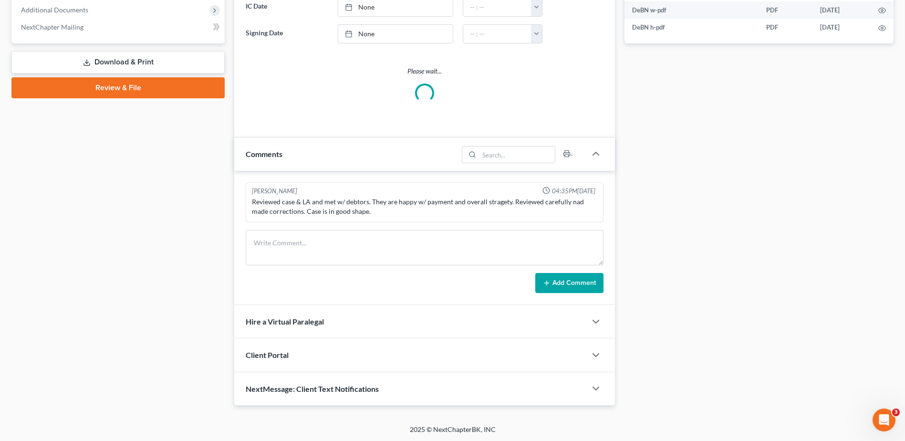
select select "2"
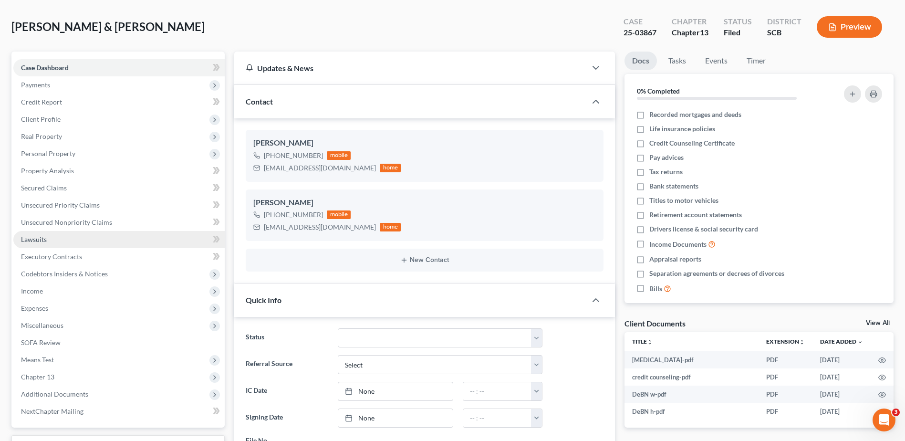
scroll to position [0, 0]
